Goal: Information Seeking & Learning: Learn about a topic

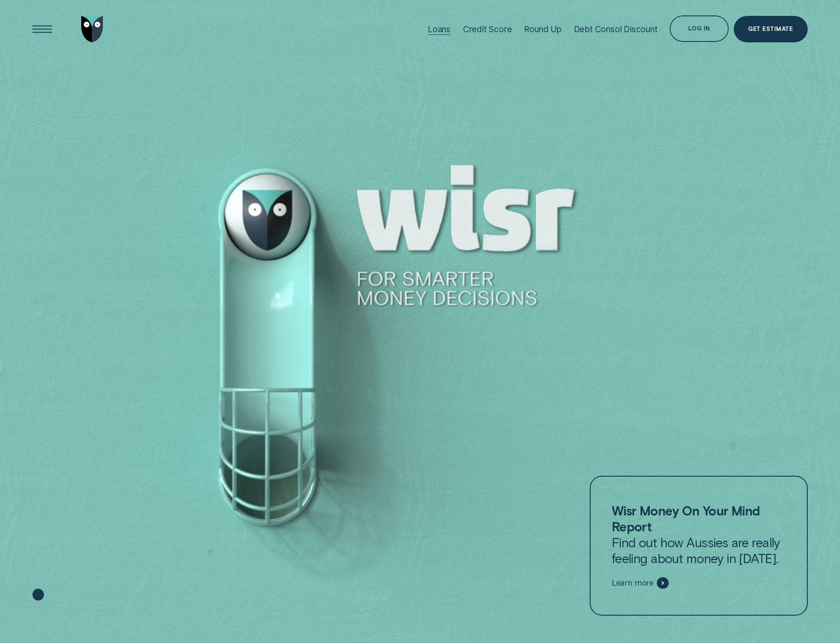
click at [442, 27] on div "Loans" at bounding box center [439, 29] width 23 height 10
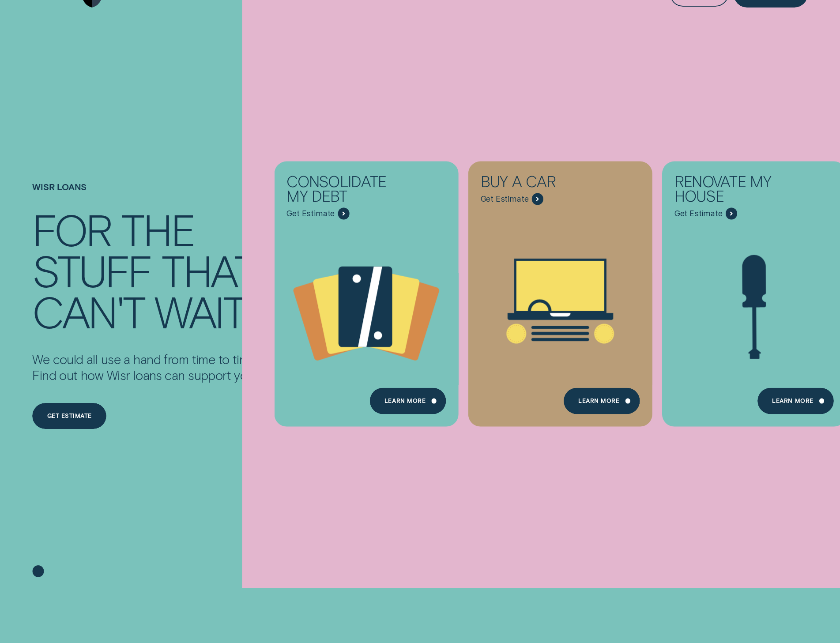
scroll to position [132, 0]
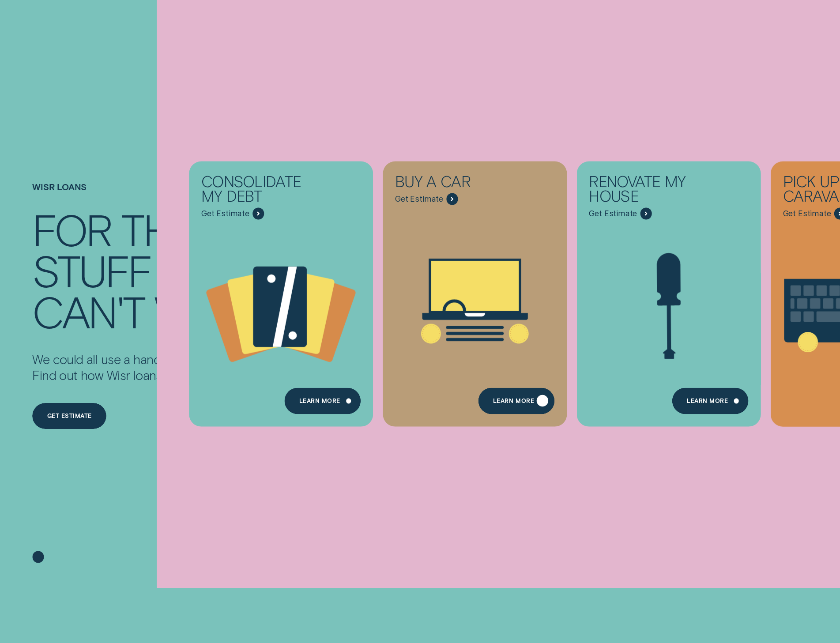
click at [492, 394] on div "Learn More" at bounding box center [517, 401] width 76 height 26
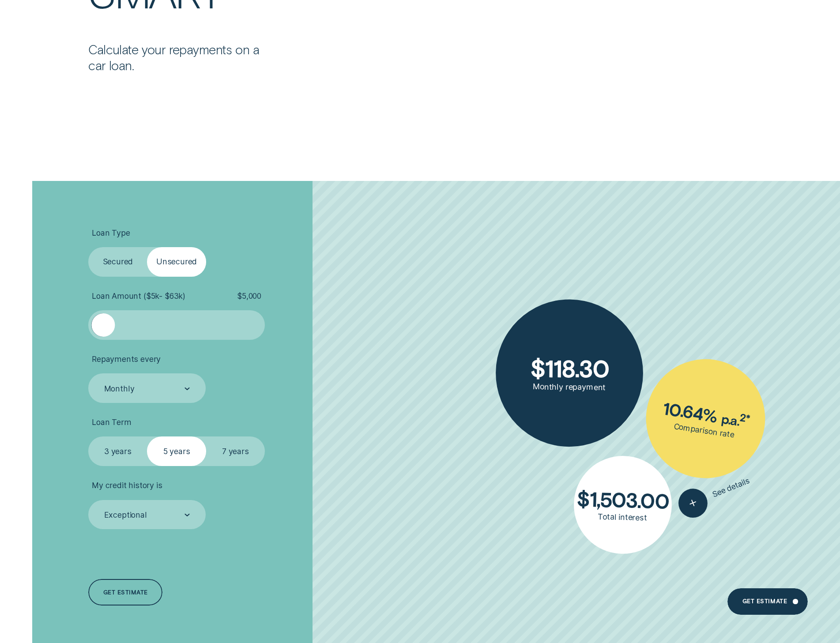
scroll to position [2164, 0]
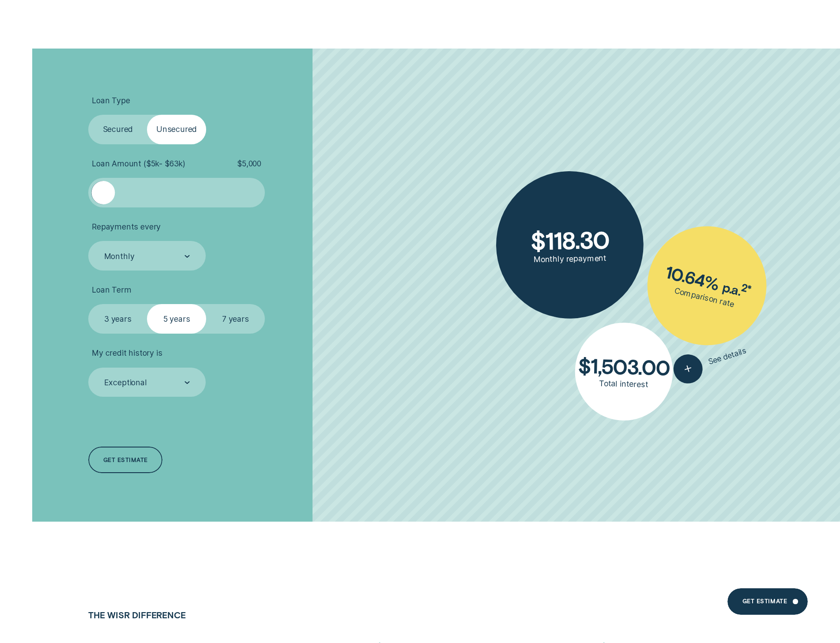
click at [247, 318] on label "7 years" at bounding box center [235, 319] width 59 height 30
click at [206, 304] on input "7 years" at bounding box center [206, 304] width 0 height 0
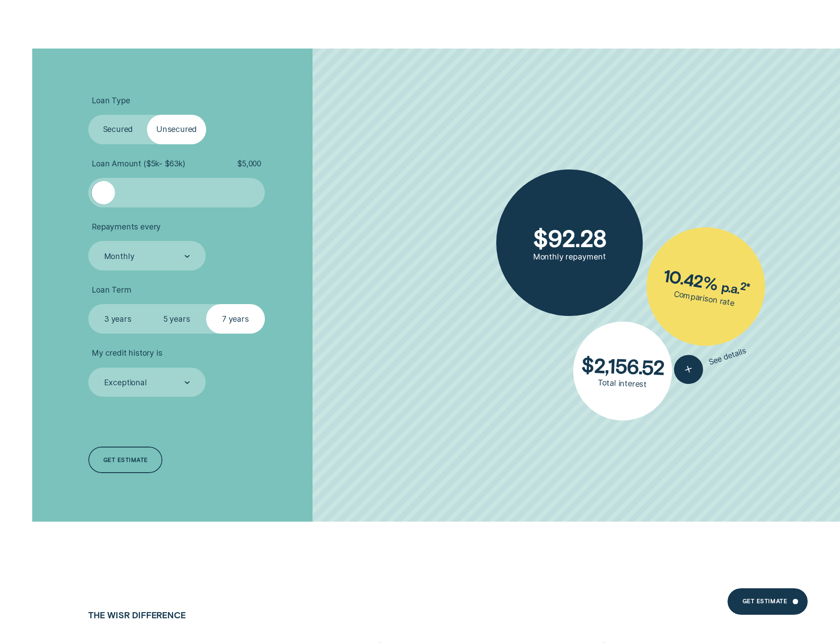
click at [115, 130] on label "Secured" at bounding box center [117, 130] width 59 height 30
click at [88, 115] on input "Secured" at bounding box center [88, 115] width 0 height 0
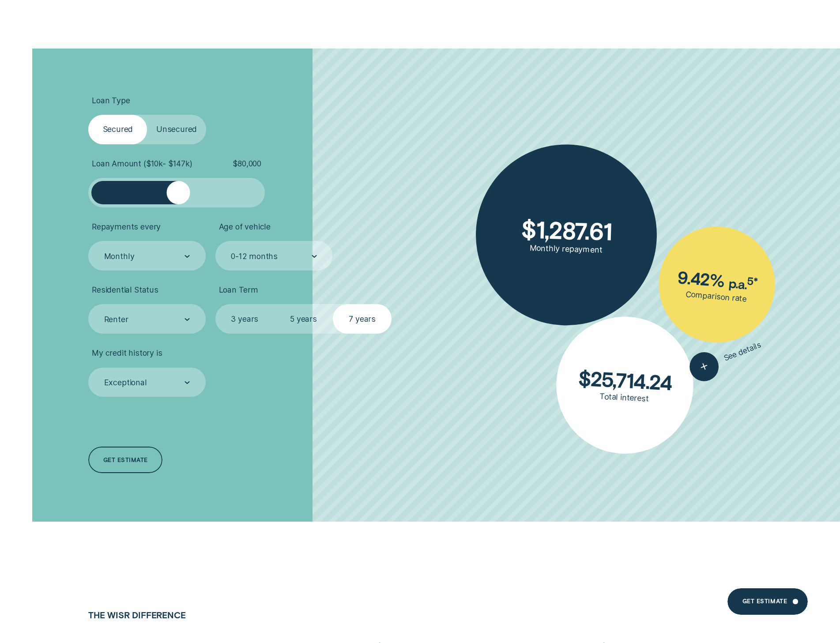
drag, startPoint x: 113, startPoint y: 189, endPoint x: 178, endPoint y: 199, distance: 66.0
click at [178, 199] on div at bounding box center [177, 192] width 23 height 23
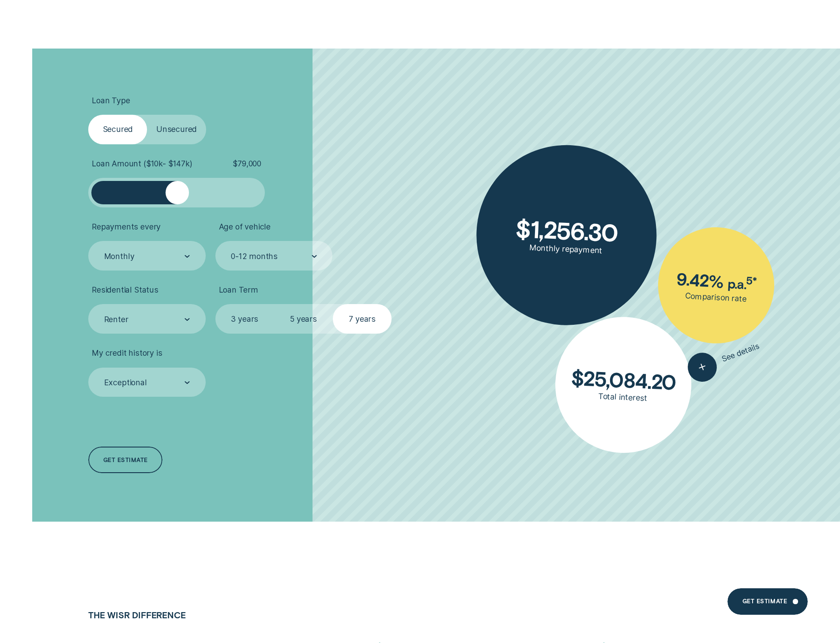
drag, startPoint x: 178, startPoint y: 193, endPoint x: 154, endPoint y: 194, distance: 24.3
click at [155, 195] on div at bounding box center [176, 192] width 147 height 23
drag, startPoint x: 182, startPoint y: 194, endPoint x: 168, endPoint y: 200, distance: 15.4
click at [168, 200] on div at bounding box center [168, 192] width 23 height 23
drag, startPoint x: 172, startPoint y: 195, endPoint x: 178, endPoint y: 199, distance: 7.5
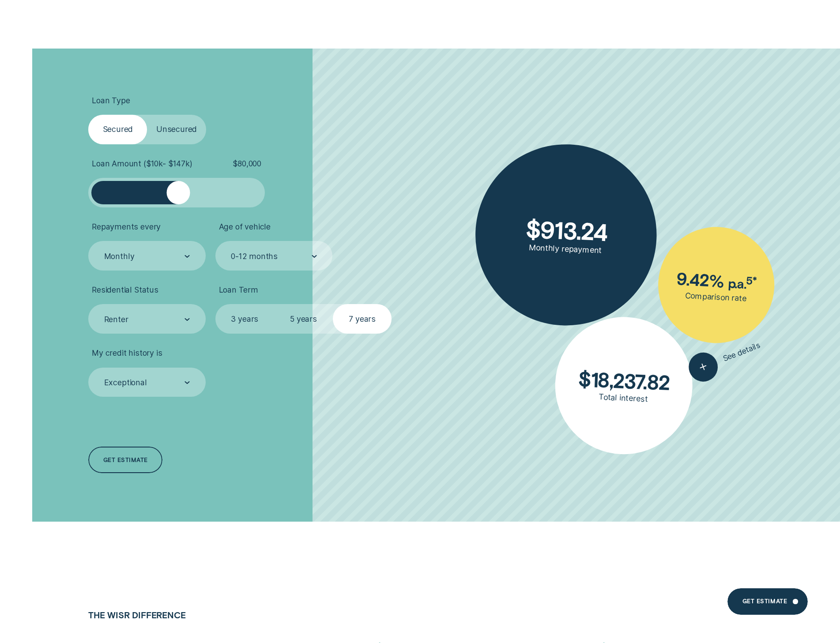
click at [178, 199] on div at bounding box center [177, 192] width 23 height 23
drag, startPoint x: 178, startPoint y: 198, endPoint x: 168, endPoint y: 200, distance: 10.8
click at [168, 200] on div at bounding box center [167, 192] width 23 height 23
drag, startPoint x: 166, startPoint y: 197, endPoint x: 178, endPoint y: 199, distance: 12.1
click at [178, 199] on div at bounding box center [177, 192] width 23 height 23
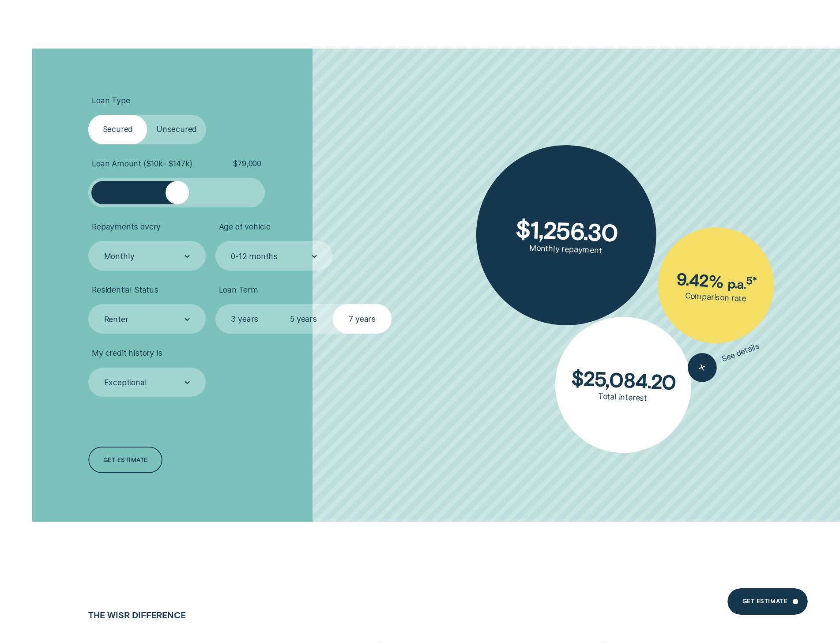
drag, startPoint x: 178, startPoint y: 199, endPoint x: 166, endPoint y: 197, distance: 11.6
click at [166, 197] on div at bounding box center [176, 192] width 147 height 23
drag, startPoint x: 177, startPoint y: 195, endPoint x: 169, endPoint y: 194, distance: 7.6
click at [169, 194] on div at bounding box center [168, 192] width 23 height 23
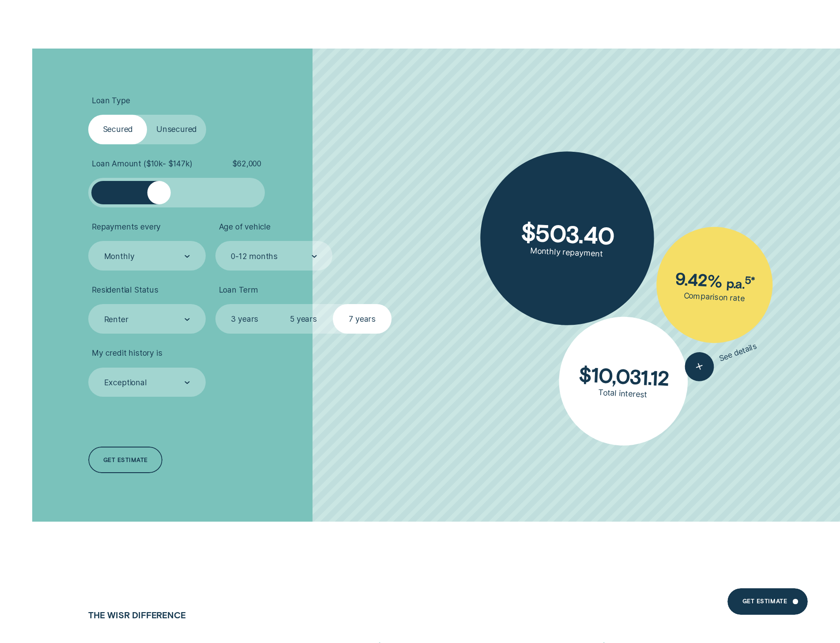
drag, startPoint x: 164, startPoint y: 191, endPoint x: 159, endPoint y: 191, distance: 4.9
click at [159, 191] on div at bounding box center [158, 192] width 23 height 23
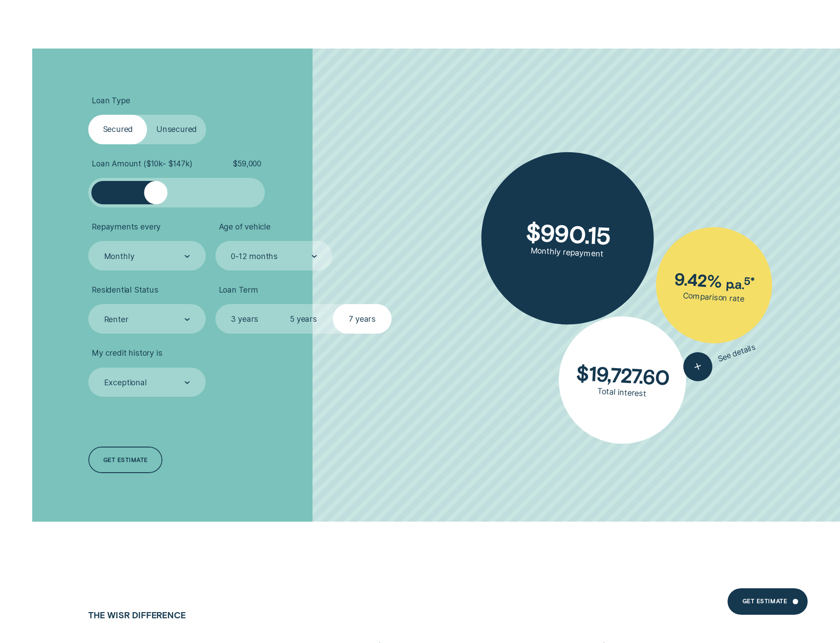
click at [156, 200] on div at bounding box center [155, 192] width 23 height 23
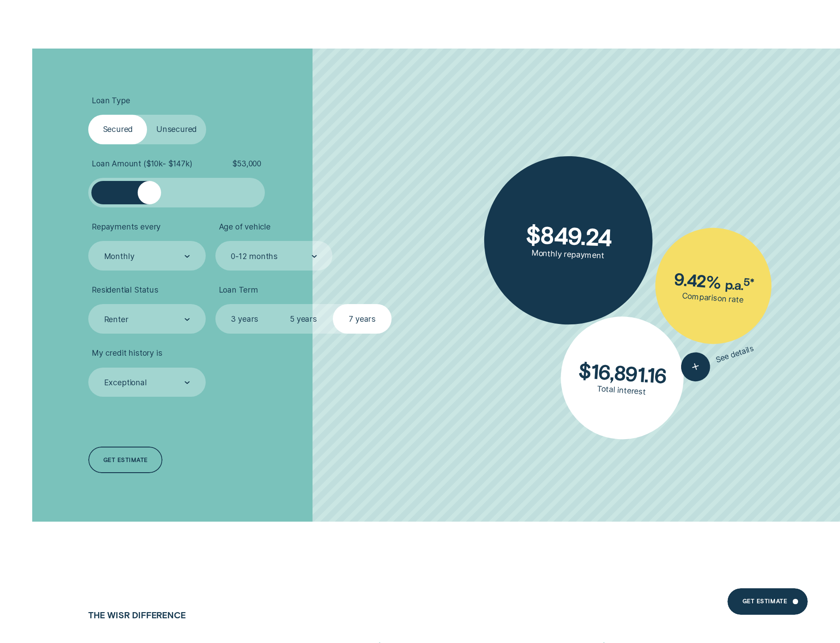
drag, startPoint x: 156, startPoint y: 200, endPoint x: 147, endPoint y: 201, distance: 9.3
click at [147, 201] on div at bounding box center [148, 192] width 23 height 23
click at [146, 200] on div at bounding box center [145, 192] width 23 height 23
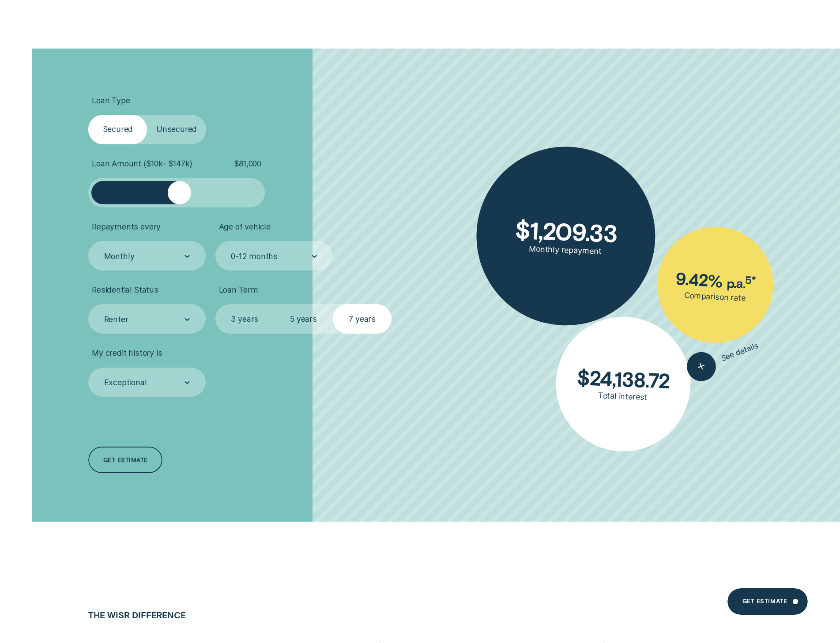
drag, startPoint x: 147, startPoint y: 194, endPoint x: 179, endPoint y: 192, distance: 32.8
click at [179, 192] on div at bounding box center [179, 192] width 23 height 23
